Goal: Task Accomplishment & Management: Manage account settings

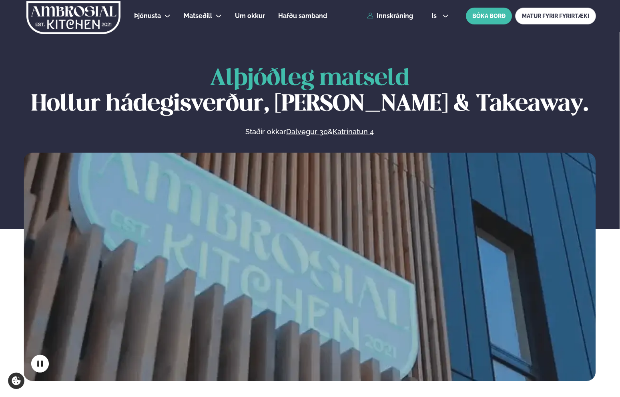
click at [395, 11] on div "Þjónusta Hádegismatur fyrir fyrirtæki Fyrirtækja veitingar Einkapartý Matseðill…" at bounding box center [310, 16] width 620 height 32
click at [395, 13] on link "Innskráning" at bounding box center [390, 15] width 46 height 7
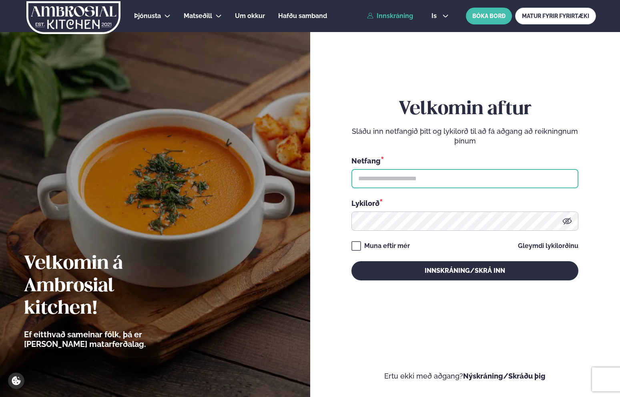
type input "**********"
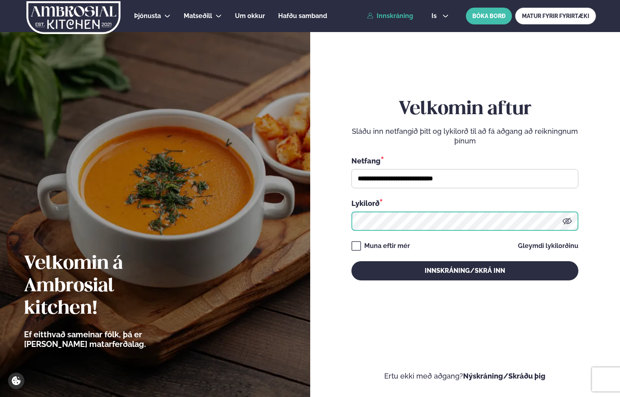
click at [465, 270] on button "Innskráning/Skrá inn" at bounding box center [465, 270] width 227 height 19
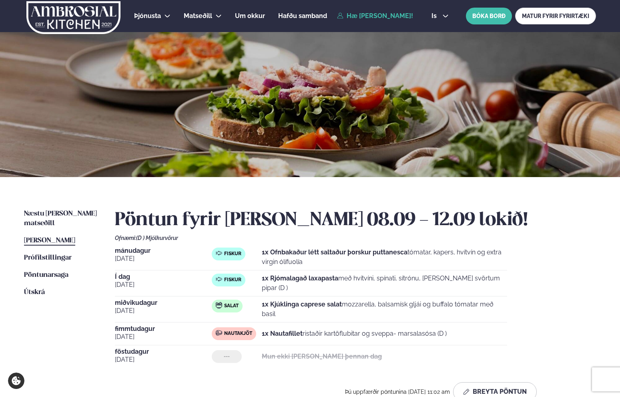
click at [288, 282] on strong "1x Rjómalagað laxapasta" at bounding box center [300, 278] width 76 height 8
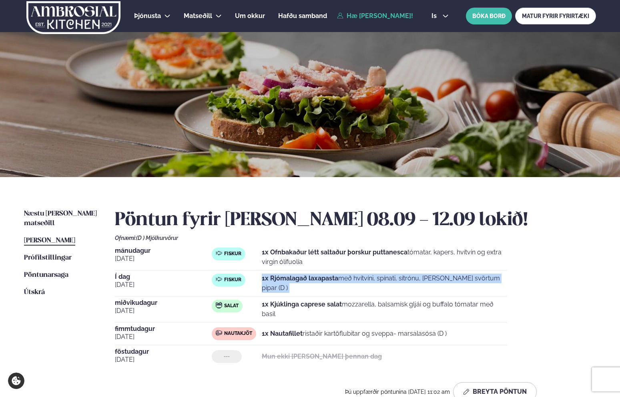
click at [288, 282] on strong "1x Rjómalagað laxapasta" at bounding box center [300, 278] width 76 height 8
